Goal: Task Accomplishment & Management: Complete application form

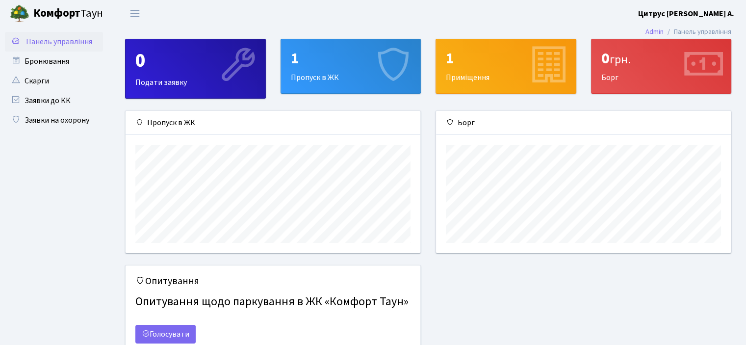
scroll to position [141, 294]
click at [33, 121] on link "Заявки на охорону" at bounding box center [54, 120] width 98 height 20
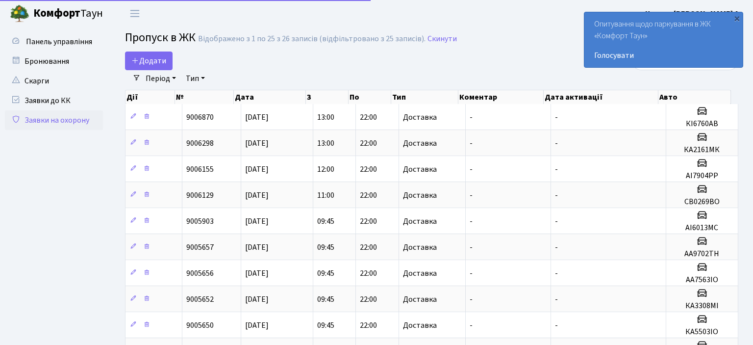
select select "25"
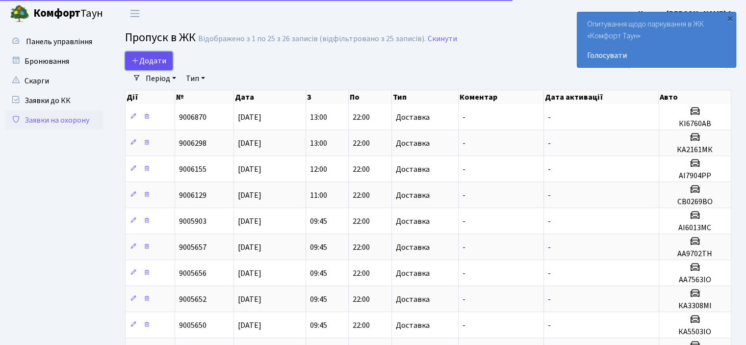
click at [158, 58] on span "Додати" at bounding box center [148, 60] width 35 height 11
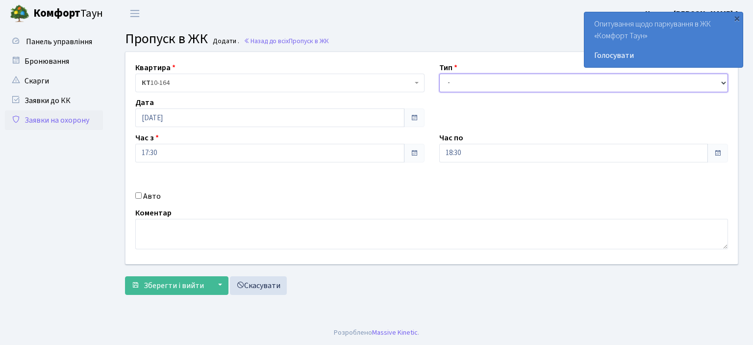
click at [468, 82] on select "- Доставка Таксі Гості Сервіс" at bounding box center [583, 83] width 289 height 19
select select "1"
click at [439, 74] on select "- Доставка Таксі Гості Сервіс" at bounding box center [583, 83] width 289 height 19
click at [456, 157] on input "18:30" at bounding box center [573, 153] width 269 height 19
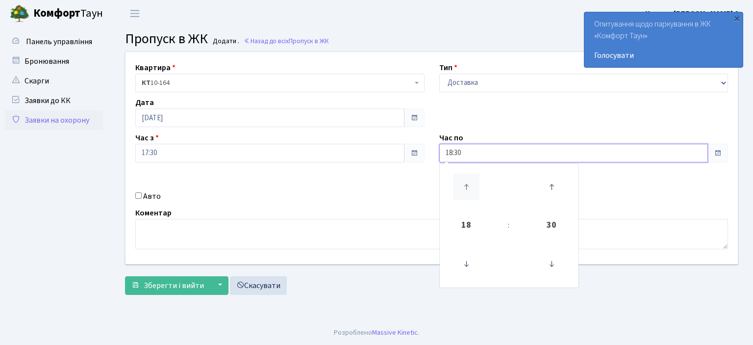
click at [467, 188] on icon at bounding box center [466, 187] width 26 height 26
type input "21:30"
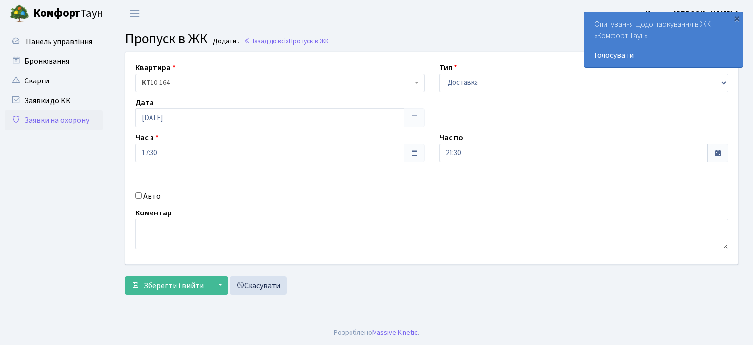
click at [137, 197] on input "Авто" at bounding box center [138, 195] width 6 height 6
checkbox input "true"
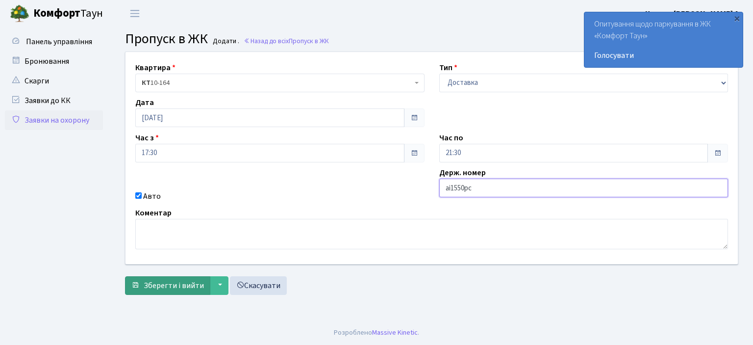
type input "аі1550рс"
click at [166, 289] on span "Зберегти і вийти" at bounding box center [174, 285] width 60 height 11
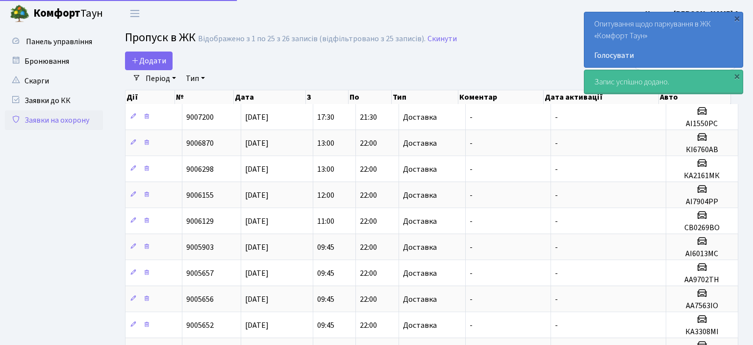
select select "25"
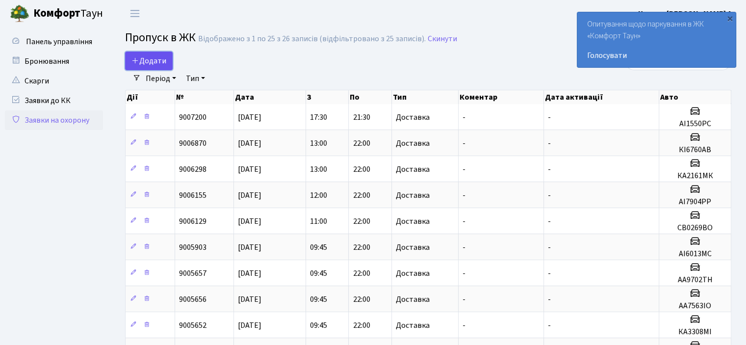
click at [160, 57] on span "Додати" at bounding box center [148, 60] width 35 height 11
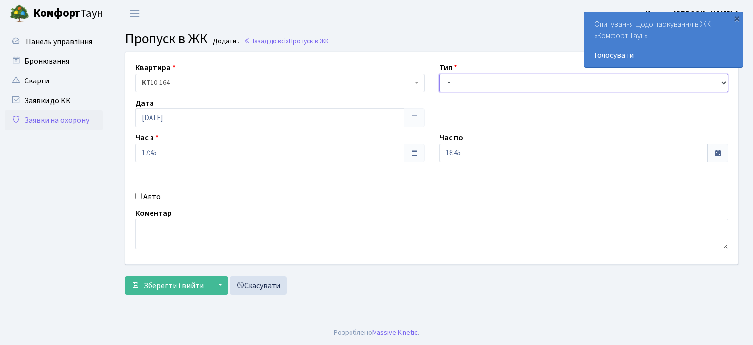
click at [456, 86] on select "- Доставка Таксі Гості Сервіс" at bounding box center [583, 83] width 289 height 19
select select "1"
click at [439, 74] on select "- Доставка Таксі Гості Сервіс" at bounding box center [583, 83] width 289 height 19
drag, startPoint x: 467, startPoint y: 152, endPoint x: 468, endPoint y: 162, distance: 9.4
click at [467, 152] on input "18:45" at bounding box center [573, 153] width 269 height 19
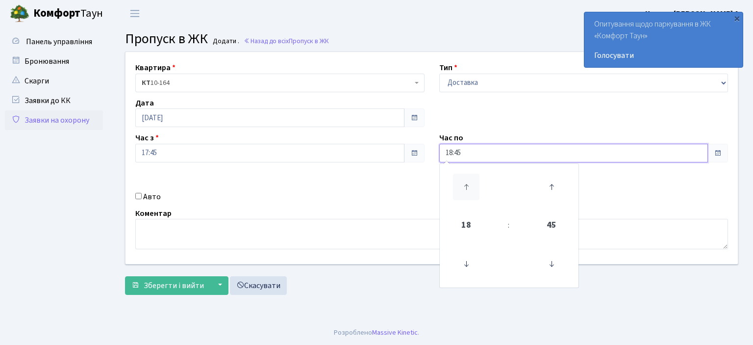
click at [467, 184] on icon at bounding box center [466, 187] width 26 height 26
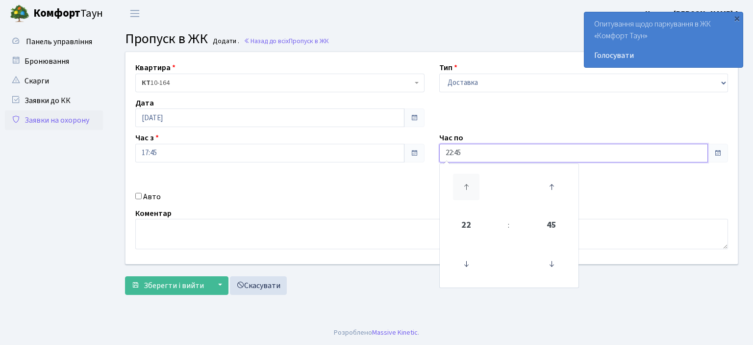
type input "23:45"
click at [135, 192] on input "Авто" at bounding box center [138, 195] width 6 height 6
checkbox input "true"
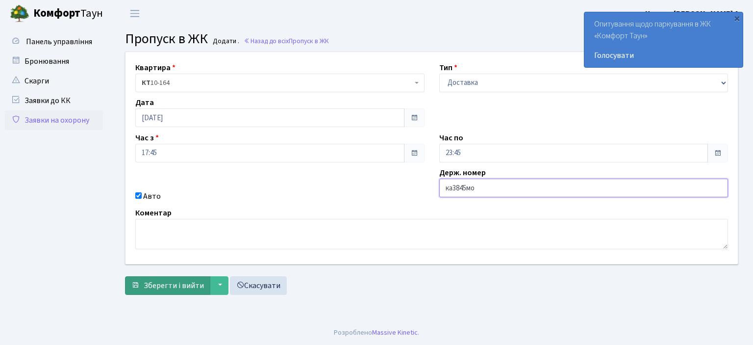
type input "ка3845мо"
click at [184, 280] on span "Зберегти і вийти" at bounding box center [174, 285] width 60 height 11
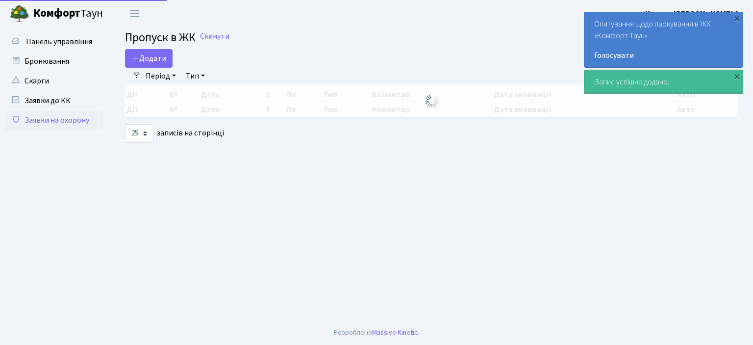
select select "25"
